Goal: Task Accomplishment & Management: Manage account settings

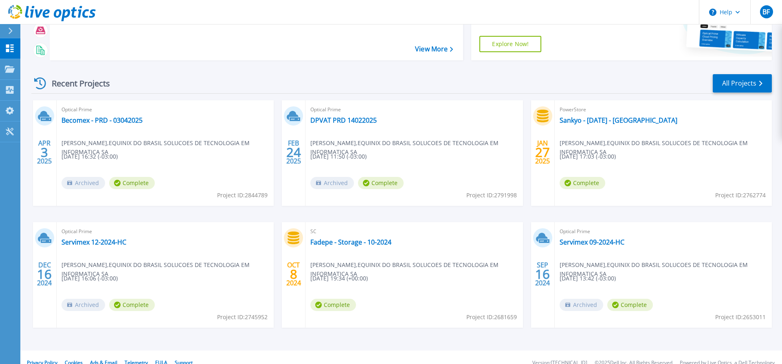
scroll to position [122, 0]
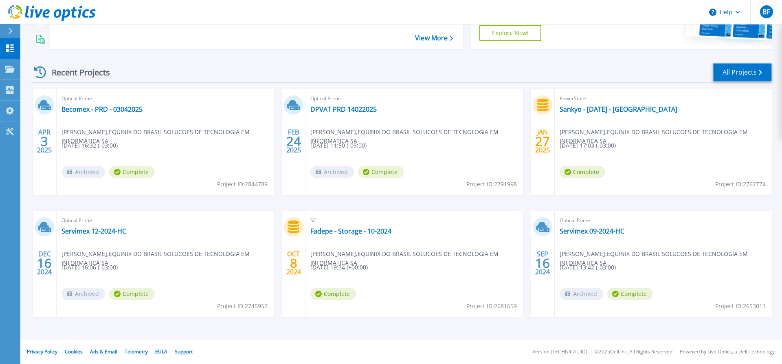
click at [739, 68] on link "All Projects" at bounding box center [742, 72] width 59 height 18
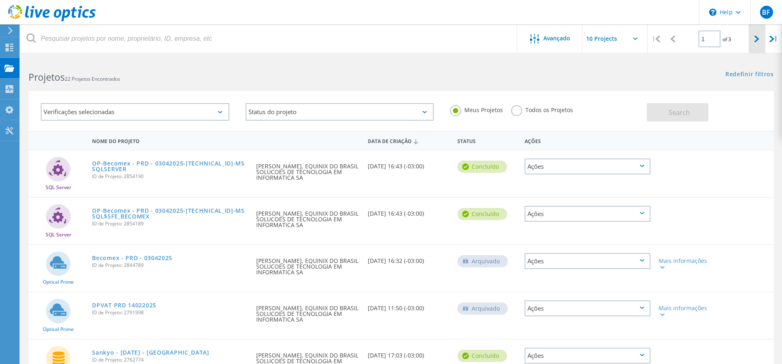
click at [756, 37] on icon at bounding box center [756, 38] width 5 height 7
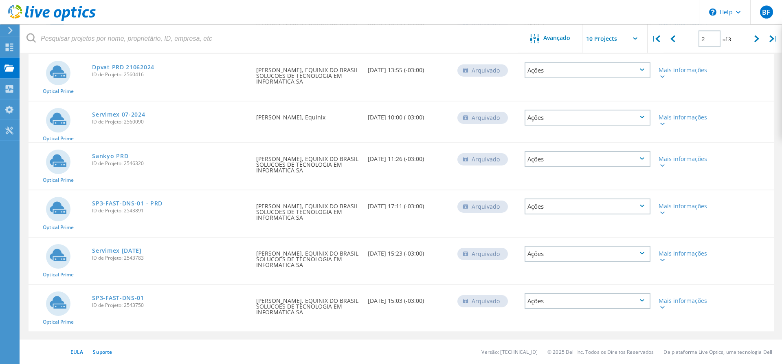
scroll to position [286, 0]
click at [756, 44] on div at bounding box center [757, 38] width 17 height 29
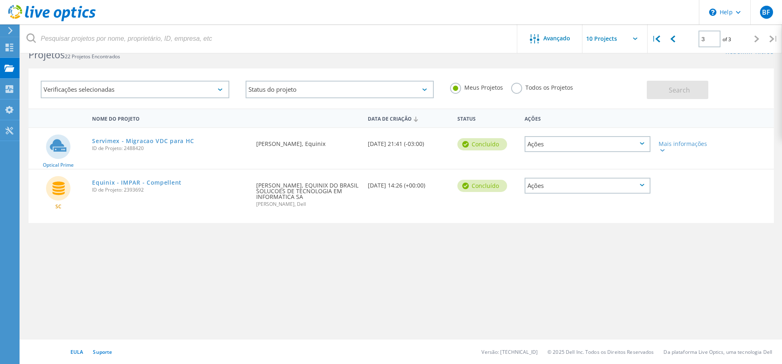
scroll to position [22, 0]
click at [520, 87] on label "Todos os Projetos" at bounding box center [542, 87] width 62 height 8
click at [0, 0] on input "Todos os Projetos" at bounding box center [0, 0] width 0 height 0
click at [205, 88] on div "Verificações selecionadas" at bounding box center [135, 90] width 189 height 18
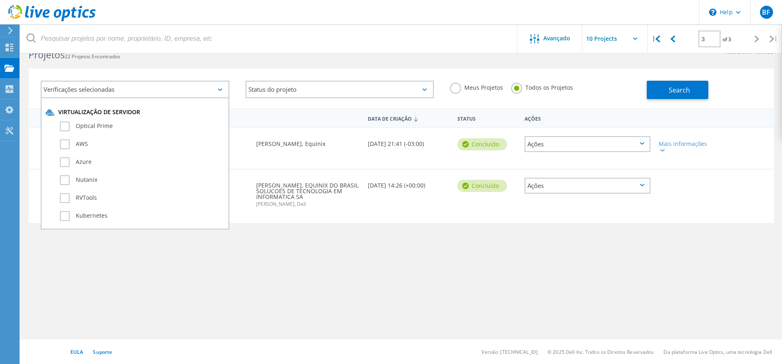
click at [213, 88] on div "Verificações selecionadas" at bounding box center [135, 90] width 189 height 18
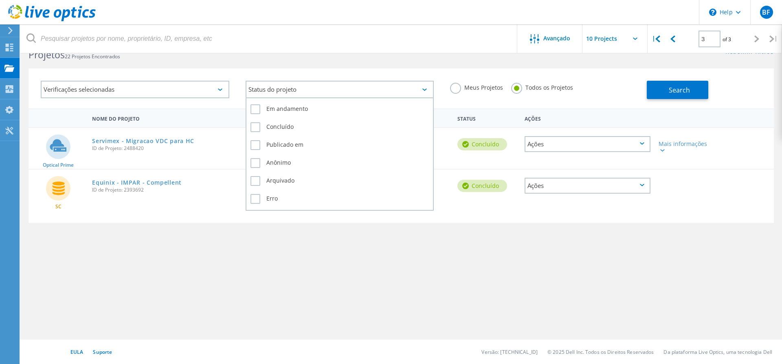
click at [325, 94] on div "Status do projeto" at bounding box center [340, 90] width 189 height 18
click at [292, 111] on label "Em andamento" at bounding box center [340, 109] width 179 height 10
click at [0, 0] on input "Em andamento" at bounding box center [0, 0] width 0 height 0
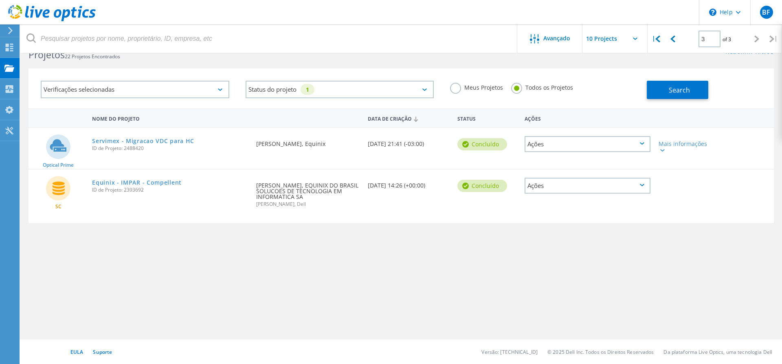
click at [301, 266] on div "Nome do Projeto Data de Criação Status Ações Optical Prime Servimex - Migracao …" at bounding box center [401, 214] width 745 height 212
click at [664, 92] on button "Search" at bounding box center [678, 90] width 62 height 18
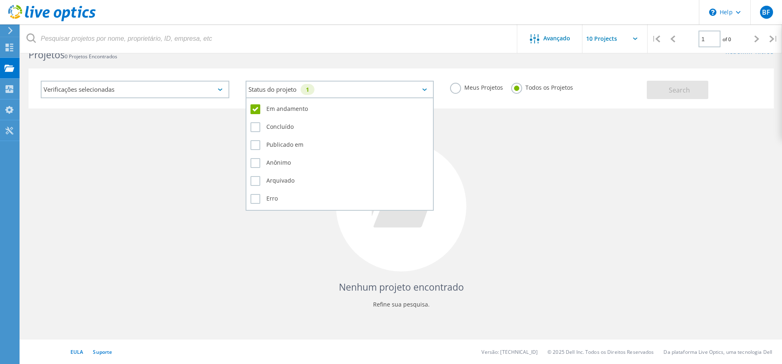
click at [396, 88] on div "Status do projeto 1" at bounding box center [340, 90] width 189 height 18
click at [298, 110] on label "Em andamento" at bounding box center [340, 109] width 179 height 10
click at [0, 0] on input "Em andamento" at bounding box center [0, 0] width 0 height 0
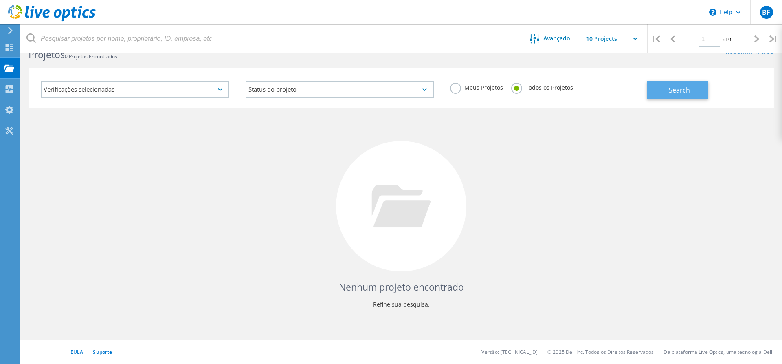
click at [706, 81] on button "Search" at bounding box center [678, 90] width 62 height 18
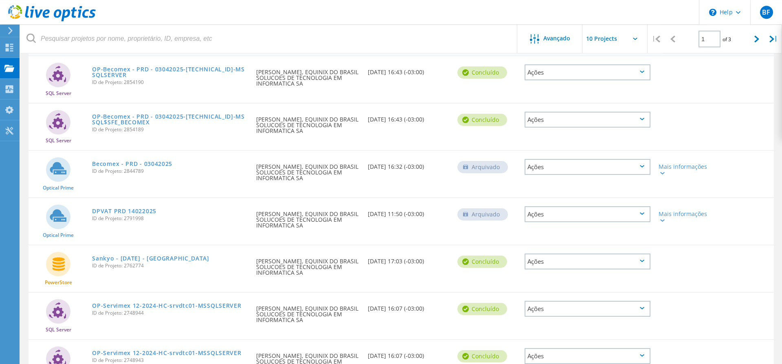
scroll to position [0, 0]
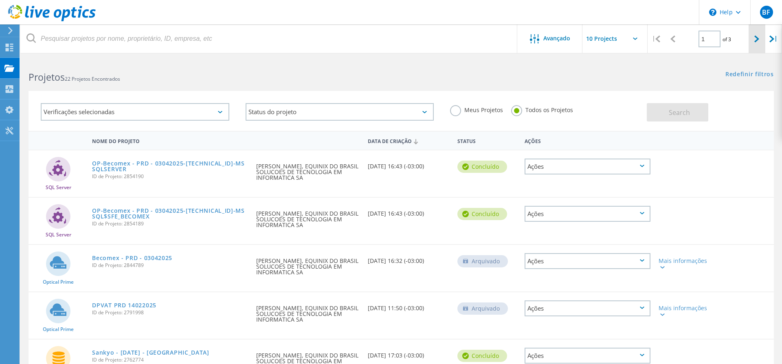
click at [749, 34] on div at bounding box center [757, 38] width 17 height 29
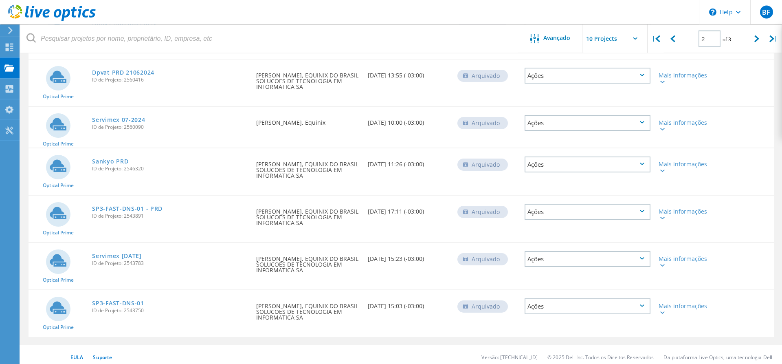
scroll to position [286, 0]
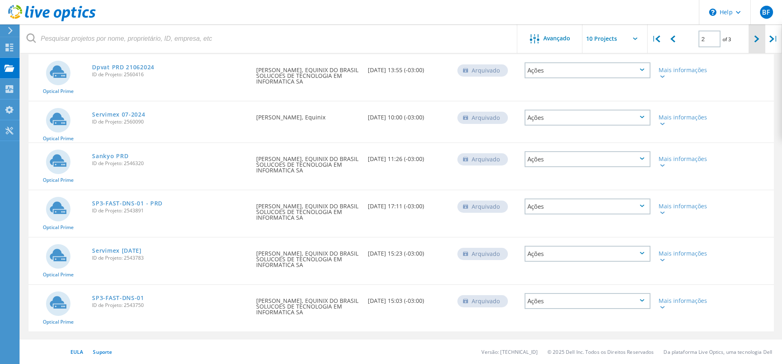
click at [755, 37] on icon at bounding box center [756, 38] width 5 height 7
type input "3"
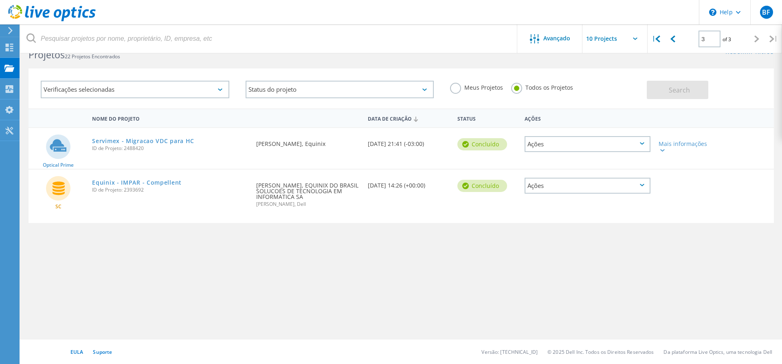
scroll to position [0, 0]
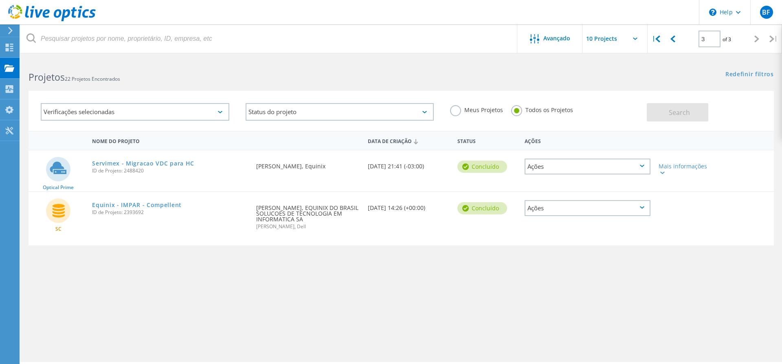
click at [251, 277] on div "Nome do Projeto Data de Criação Status Ações Optical Prime Servimex - Migracao …" at bounding box center [401, 237] width 745 height 212
click at [413, 325] on div "Nome do Projeto Data de Criação Status Ações Optical Prime Servimex - Migracao …" at bounding box center [401, 237] width 745 height 212
click at [472, 296] on div "Nome do Projeto Data de Criação Status Ações Optical Prime Servimex - Migracao …" at bounding box center [401, 237] width 745 height 212
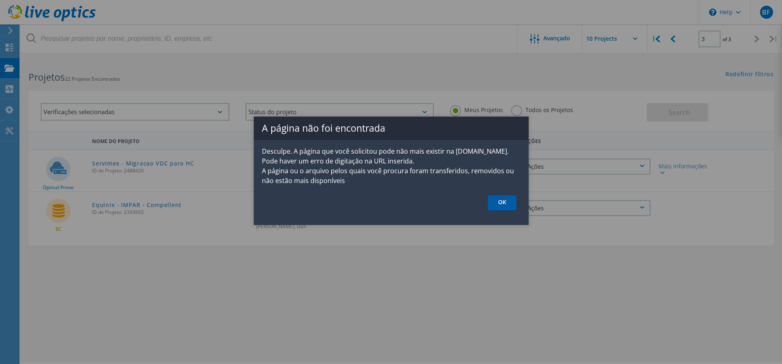
click at [501, 204] on link "OK" at bounding box center [502, 202] width 29 height 15
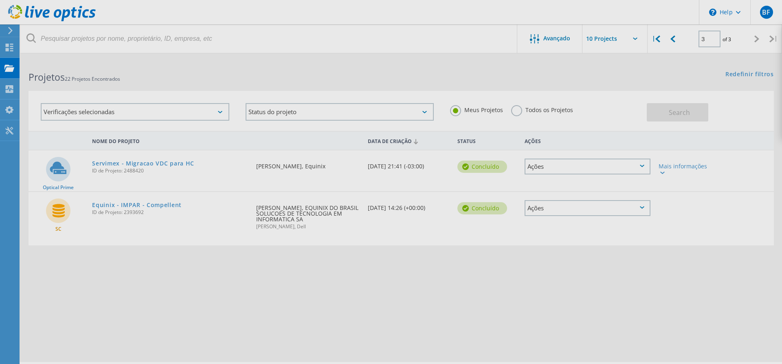
click at [364, 296] on body "\n Help Explore Helpful Articles Contact Support BF Usuário Final [PERSON_NAME]…" at bounding box center [391, 222] width 782 height 327
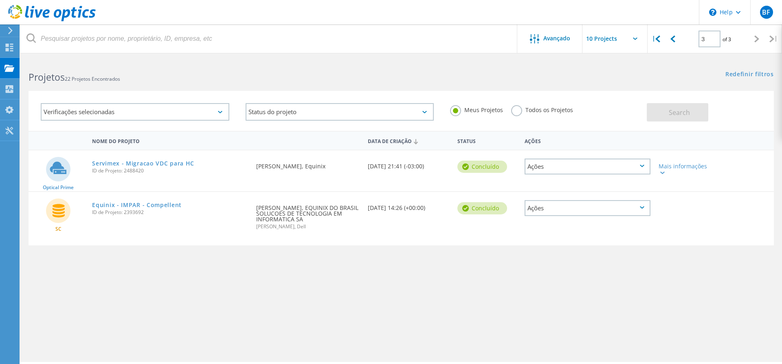
click at [284, 293] on div "Nome do Projeto Data de Criação Status Ações Optical Prime Servimex - Migracao …" at bounding box center [401, 237] width 745 height 212
